Goal: Transaction & Acquisition: Obtain resource

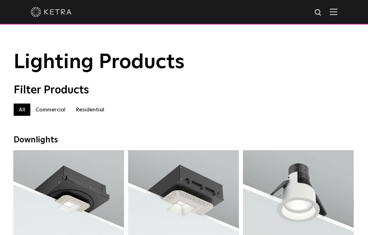
click at [317, 13] on img at bounding box center [318, 13] width 9 height 9
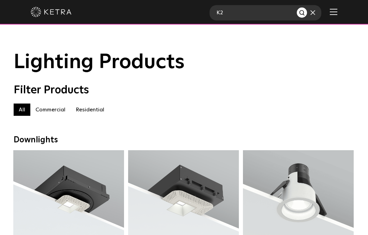
type input "K2"
click at [302, 13] on button "Search" at bounding box center [302, 13] width 10 height 10
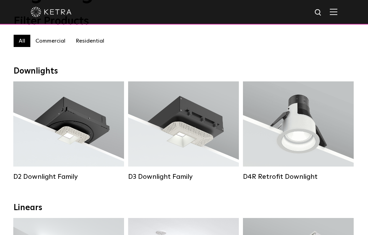
scroll to position [91, 0]
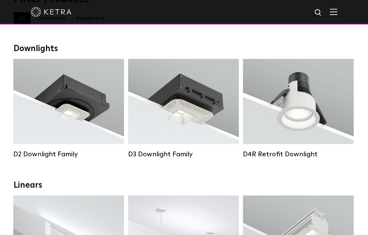
click at [85, 114] on div "Lumen Output: 1200 Colors: White / Black / Gloss Black / Silver / Bronze / Silv…" at bounding box center [69, 103] width 90 height 69
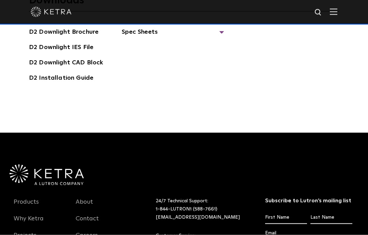
scroll to position [1788, 0]
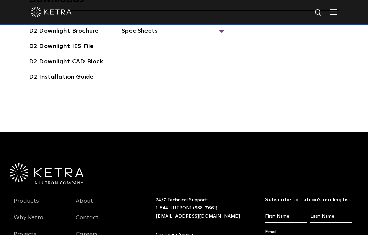
click at [284, 66] on section "Downloads D2 Downlight Brochure D2 Downlight IES File D2 Downlight CAD Block D2…" at bounding box center [184, 40] width 310 height 94
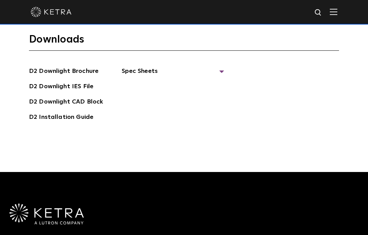
scroll to position [1750, 0]
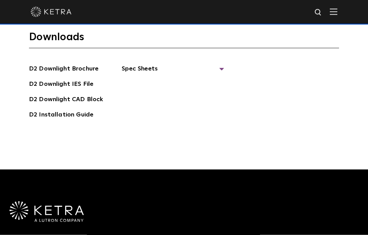
click at [289, 48] on h3 "Downloads" at bounding box center [184, 40] width 310 height 18
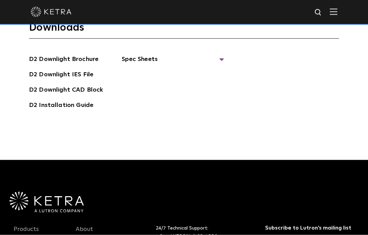
scroll to position [1760, 0]
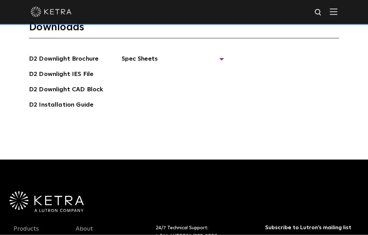
click at [87, 65] on link "D2 Downlight Brochure" at bounding box center [64, 59] width 70 height 11
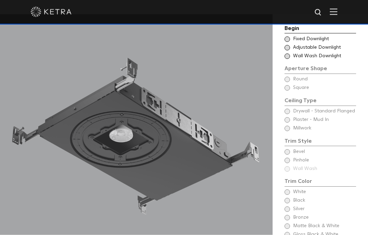
scroll to position [554, 0]
click at [350, 124] on div "Begin Choose Aperture Shape Fixed Downlight Choose Aperture Shape Adjustable Do…" at bounding box center [321, 141] width 72 height 235
click at [293, 124] on div "Begin Choose Aperture Shape Fixed Downlight Choose Aperture Shape Adjustable Do…" at bounding box center [321, 141] width 72 height 235
click at [290, 122] on div "Begin Choose Aperture Shape Fixed Downlight Choose Aperture Shape Adjustable Do…" at bounding box center [321, 141] width 72 height 235
click at [293, 122] on div "Begin Choose Aperture Shape Fixed Downlight Choose Aperture Shape Adjustable Do…" at bounding box center [321, 141] width 72 height 235
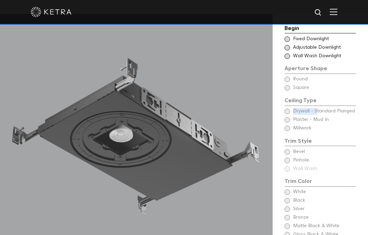
click at [345, 144] on div "Begin Choose Aperture Shape Fixed Downlight Choose Aperture Shape Adjustable Do…" at bounding box center [321, 141] width 72 height 235
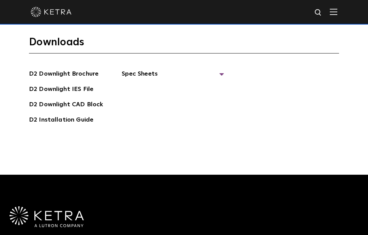
scroll to position [1744, 0]
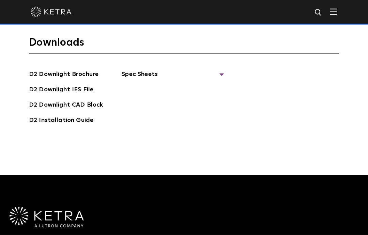
click at [56, 96] on link "D2 Downlight IES File" at bounding box center [61, 90] width 64 height 11
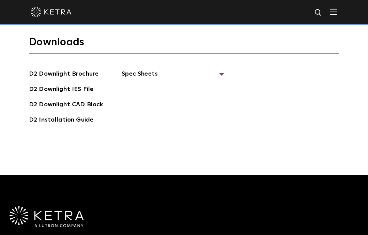
click at [58, 108] on section "Downloads D2 Downlight Brochure D2 Downlight IES File D2 Downlight CAD Block D2…" at bounding box center [184, 83] width 310 height 94
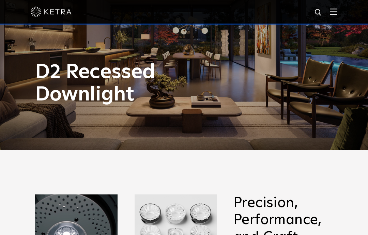
scroll to position [0, 0]
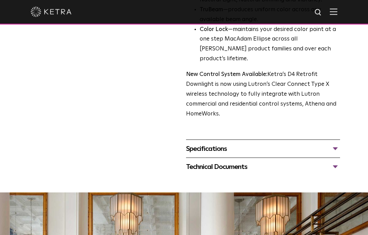
scroll to position [245, 0]
click at [340, 143] on div "Specifications" at bounding box center [263, 148] width 154 height 11
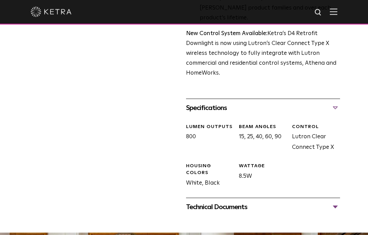
scroll to position [289, 0]
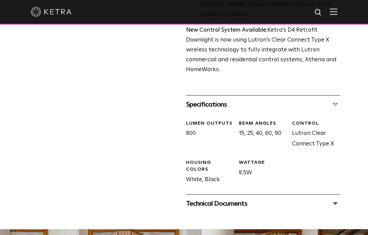
click at [340, 198] on div "Technical Documents" at bounding box center [263, 203] width 154 height 11
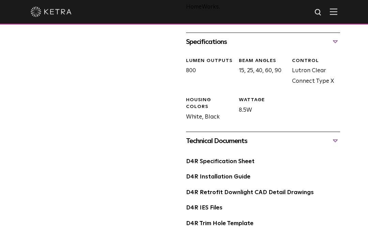
scroll to position [352, 0]
click at [235, 174] on link "D4R Installation Guide" at bounding box center [218, 177] width 64 height 6
